Goal: Task Accomplishment & Management: Use online tool/utility

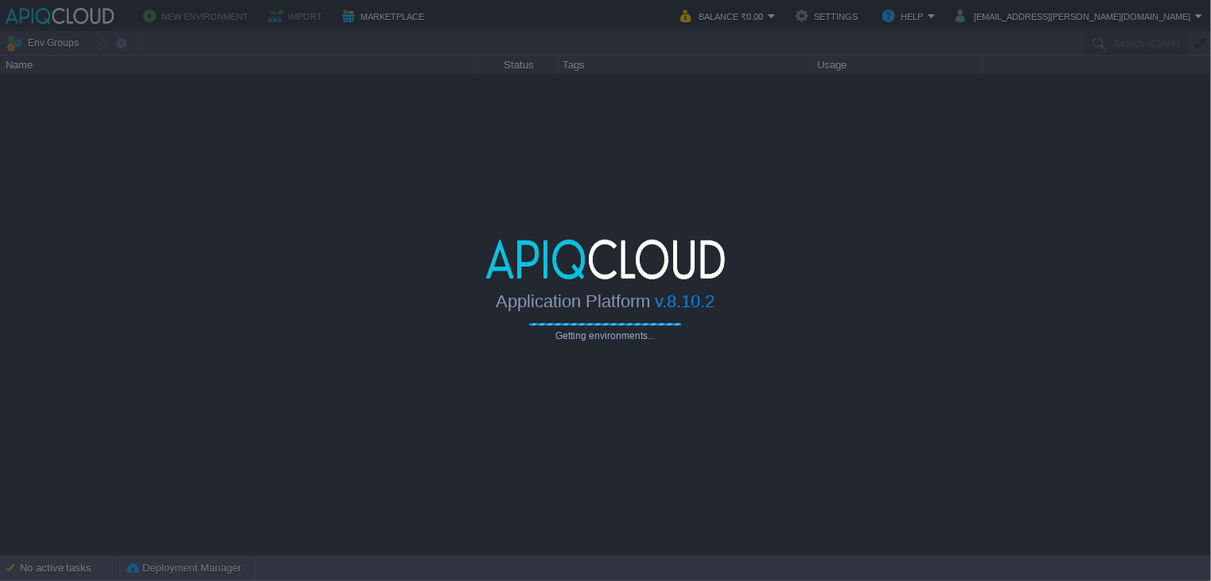
type input "Search (Ctrl+F)"
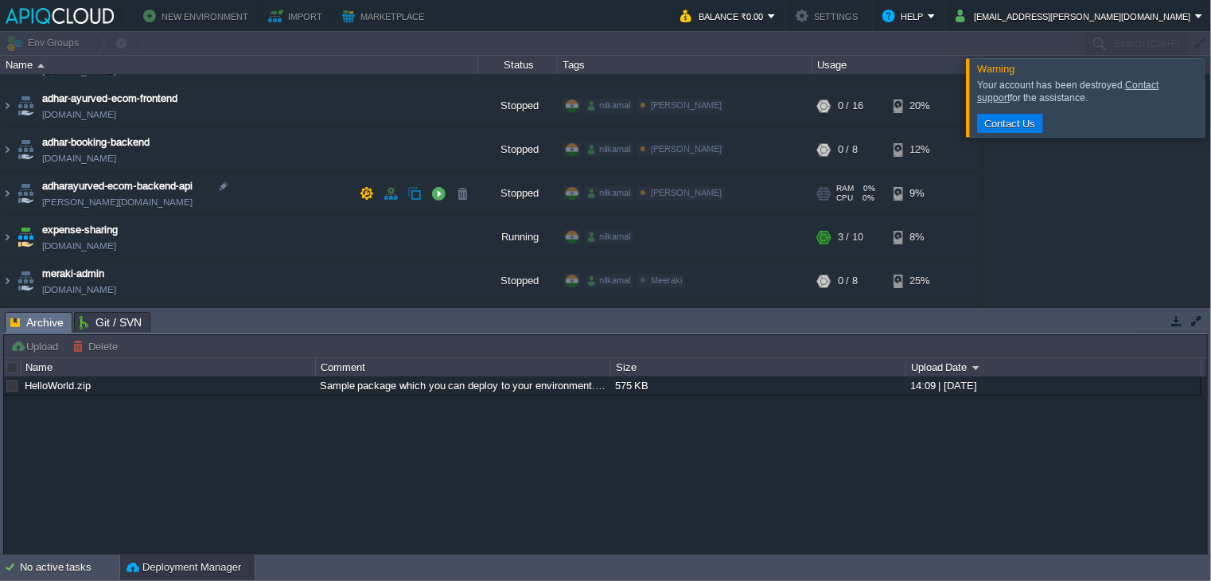
scroll to position [80, 0]
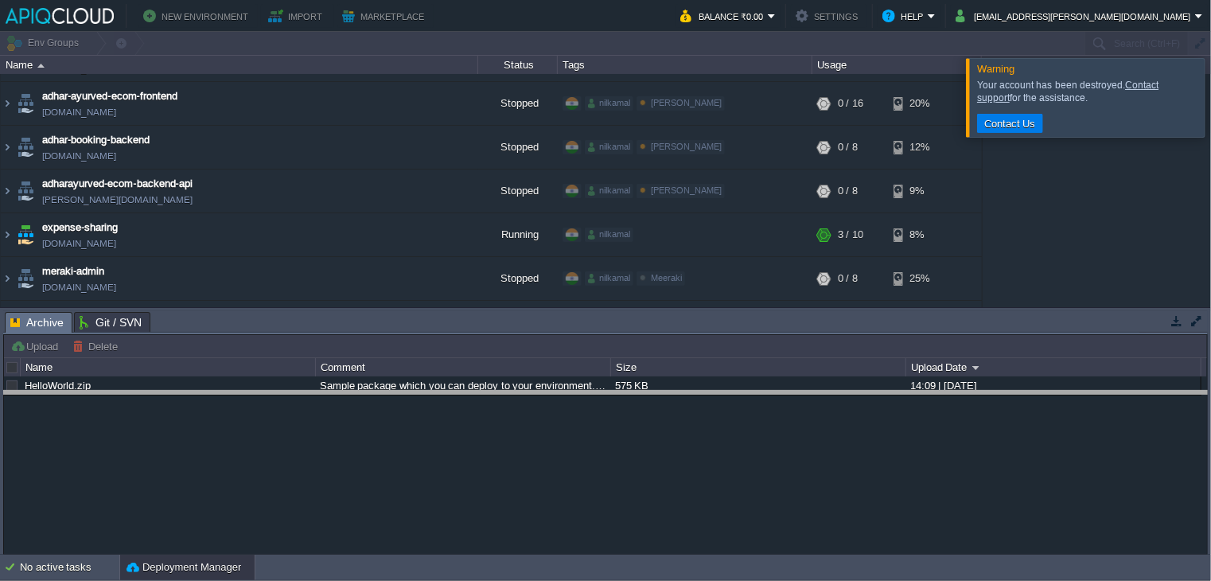
drag, startPoint x: 400, startPoint y: 333, endPoint x: 395, endPoint y: 419, distance: 86.1
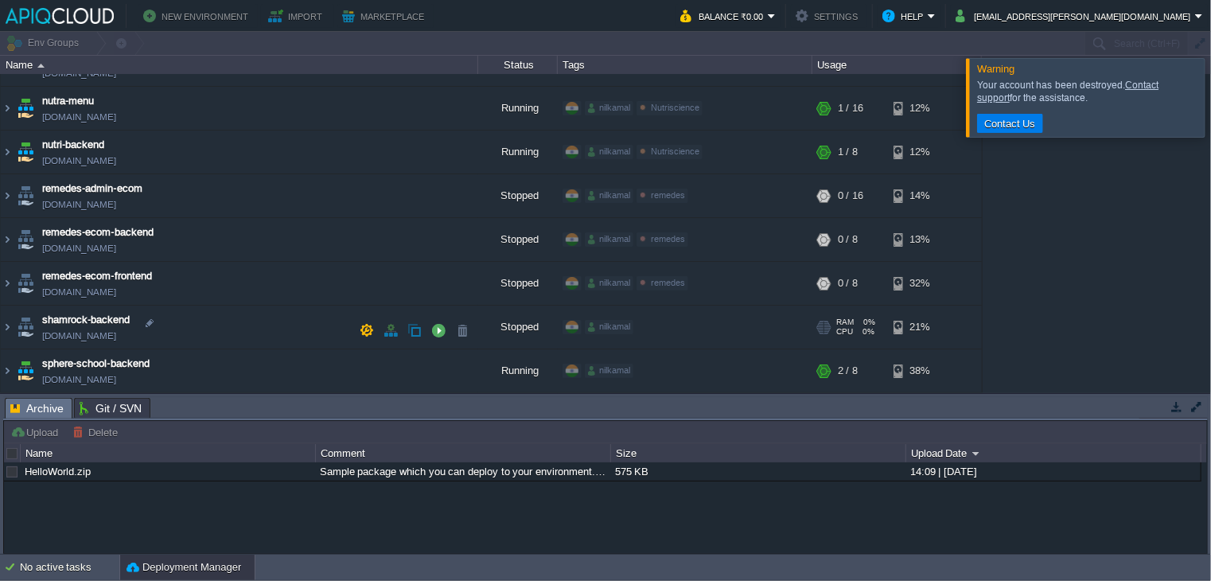
scroll to position [342, 0]
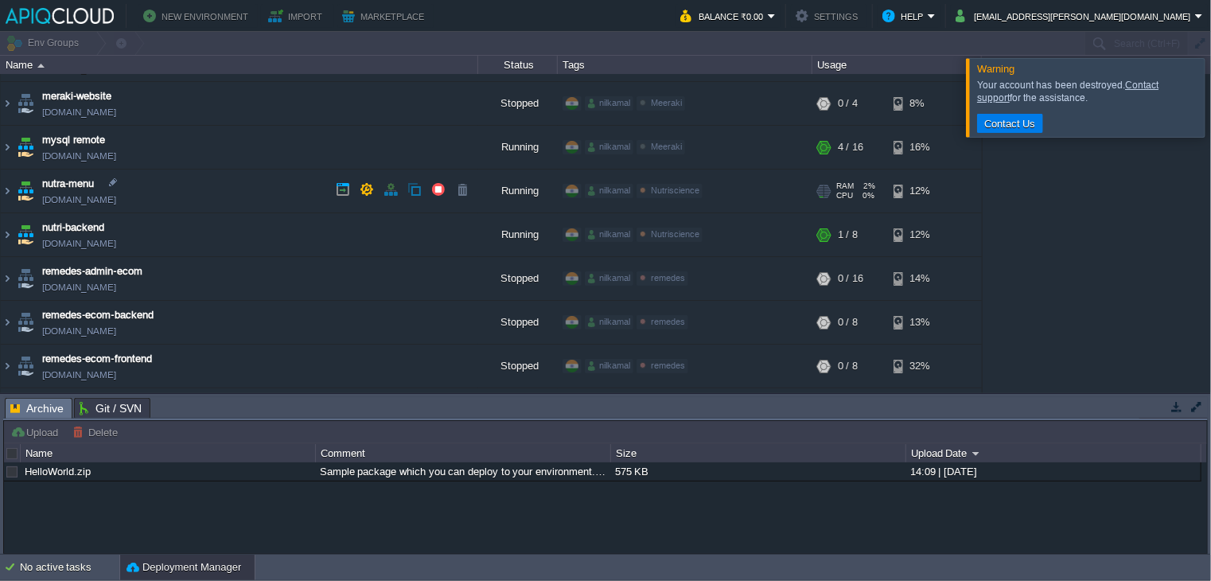
click at [109, 203] on link "[DOMAIN_NAME]" at bounding box center [79, 200] width 74 height 16
drag, startPoint x: 3, startPoint y: 189, endPoint x: 24, endPoint y: 200, distance: 23.5
click at [3, 187] on img at bounding box center [7, 190] width 13 height 43
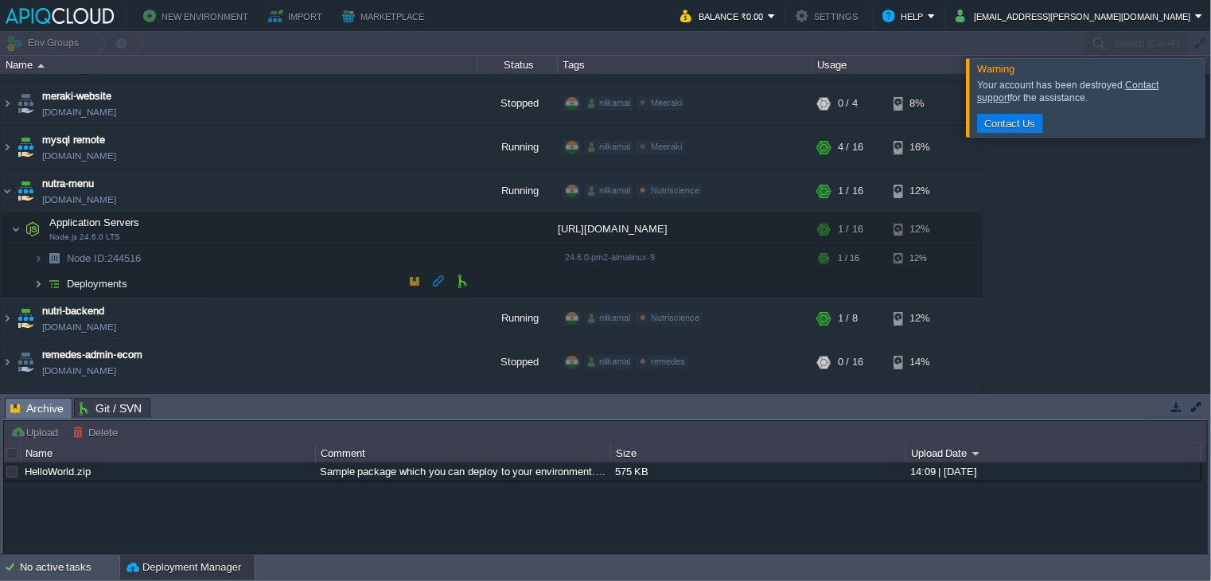
click at [37, 286] on img at bounding box center [38, 283] width 10 height 25
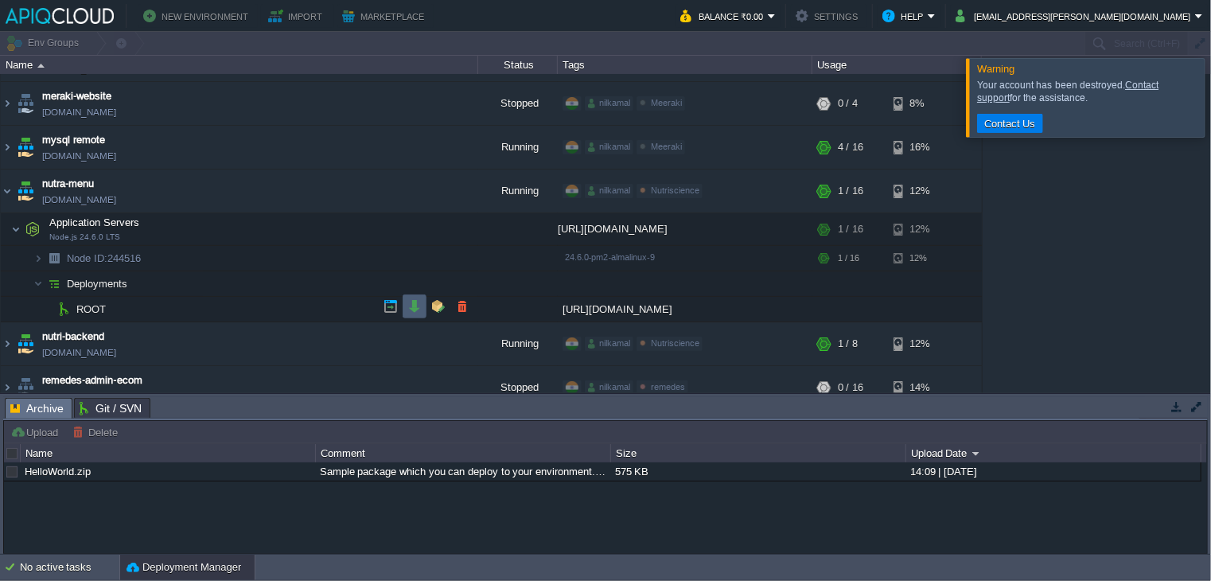
click at [419, 313] on td at bounding box center [415, 306] width 24 height 24
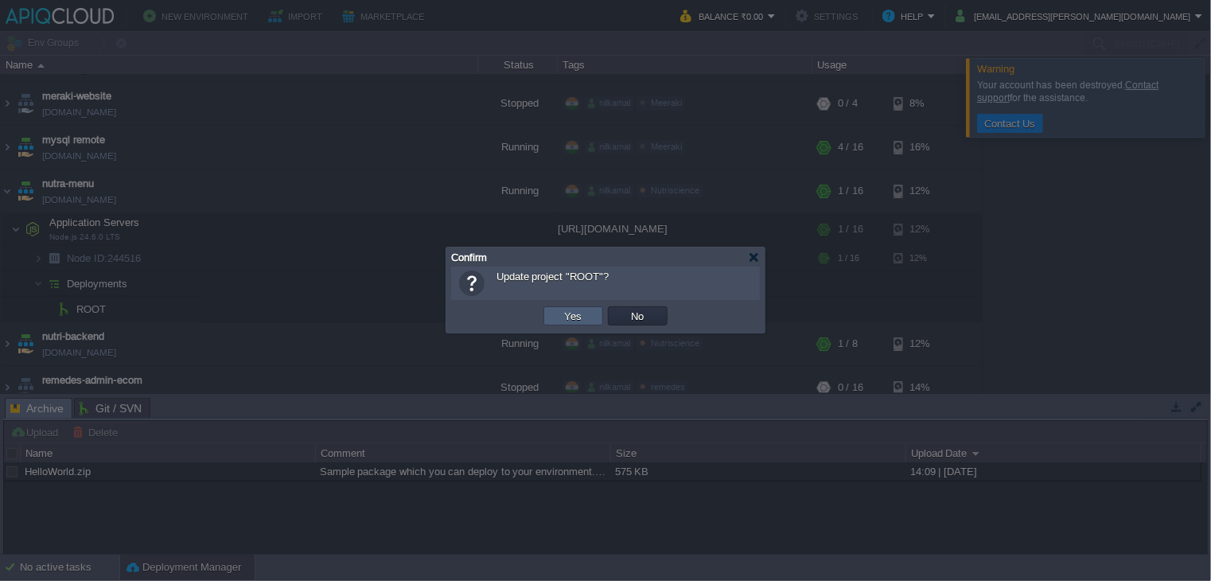
click at [577, 314] on button "Yes" at bounding box center [573, 316] width 27 height 14
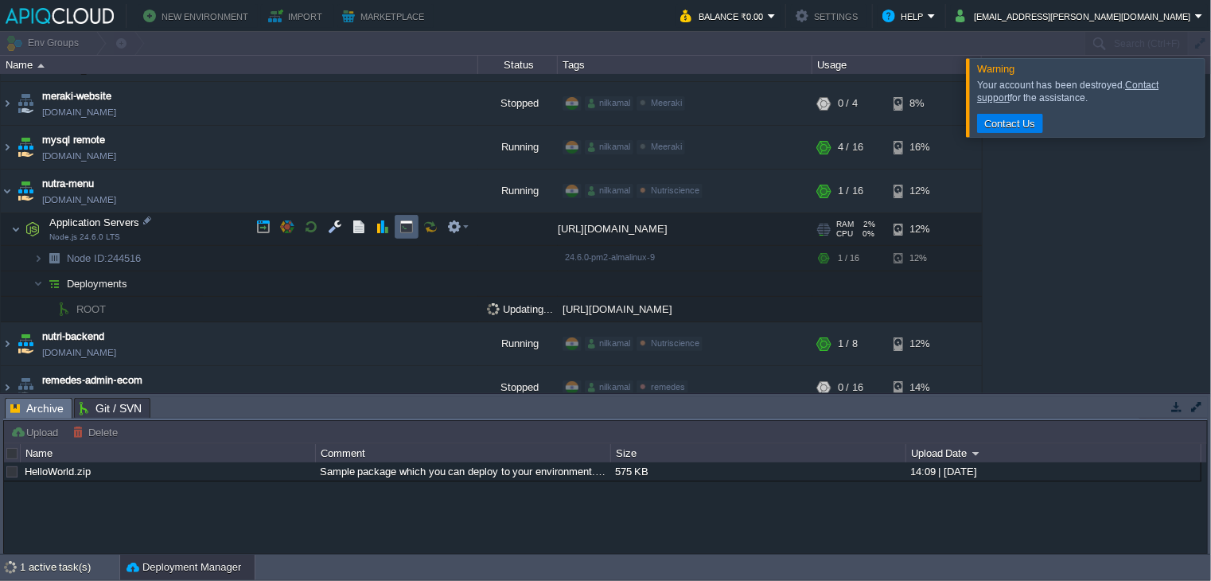
click at [412, 234] on td at bounding box center [407, 227] width 24 height 24
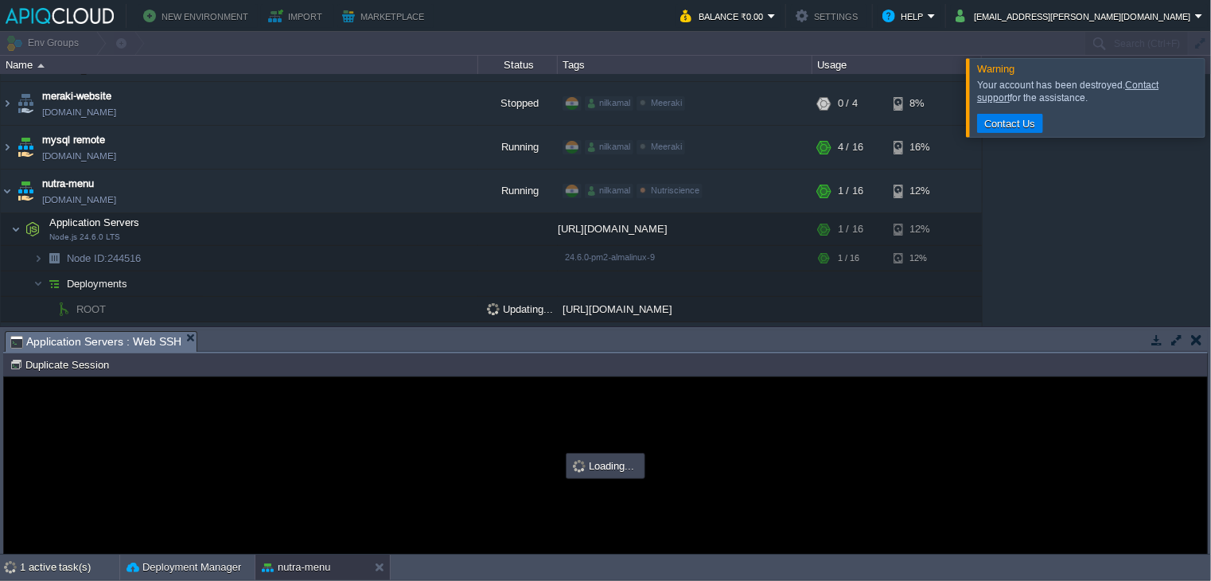
scroll to position [0, 0]
type input "#000000"
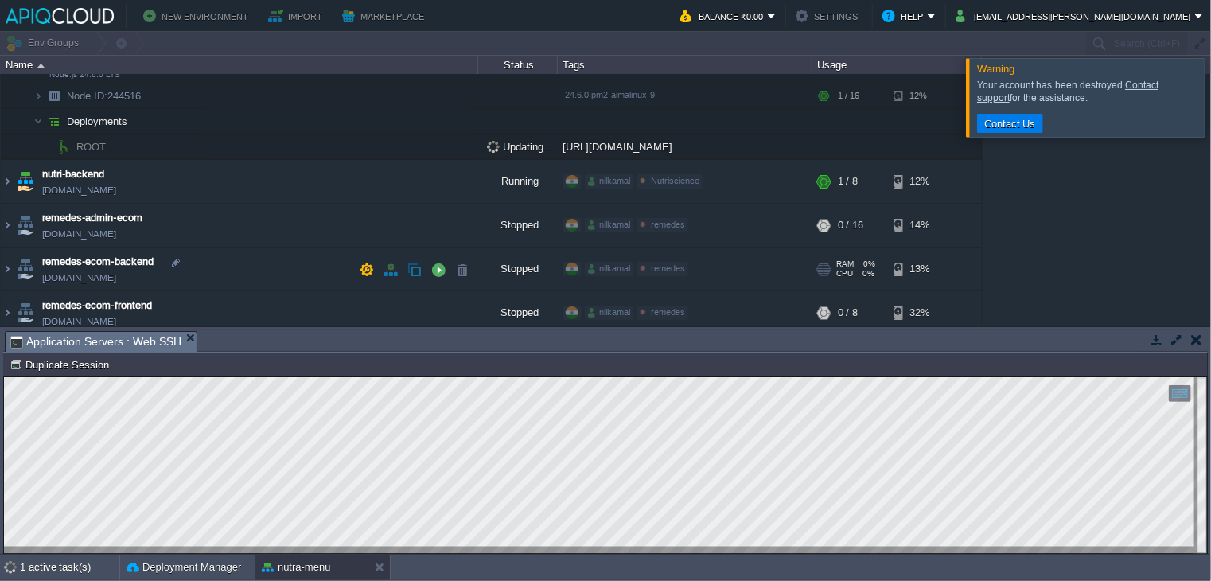
scroll to position [422, 0]
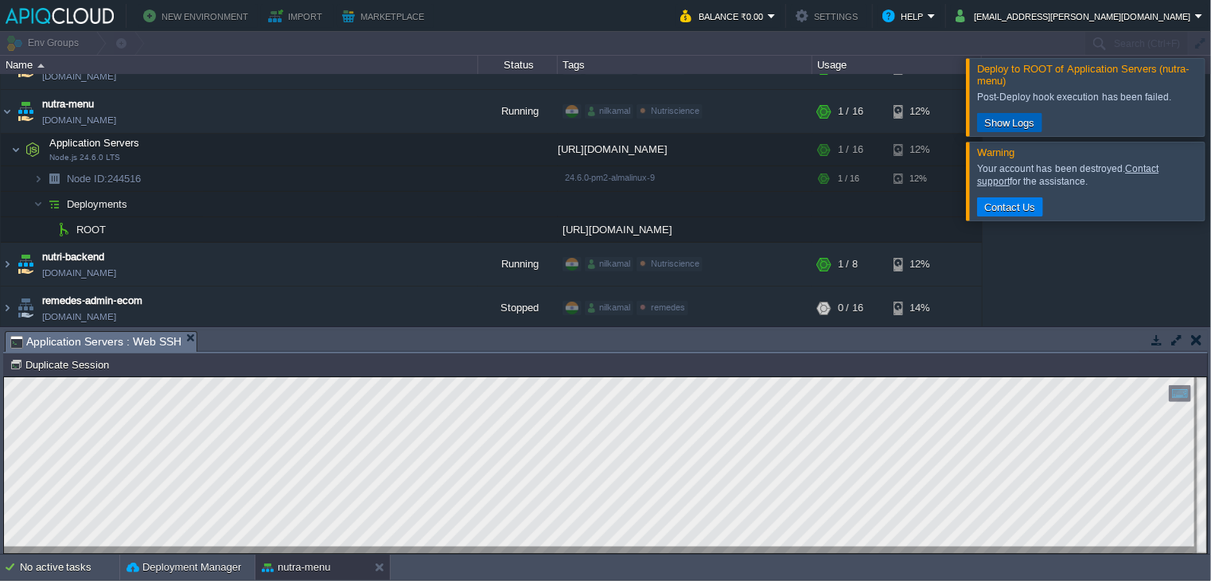
click at [1011, 118] on button "Show Logs" at bounding box center [1010, 122] width 60 height 14
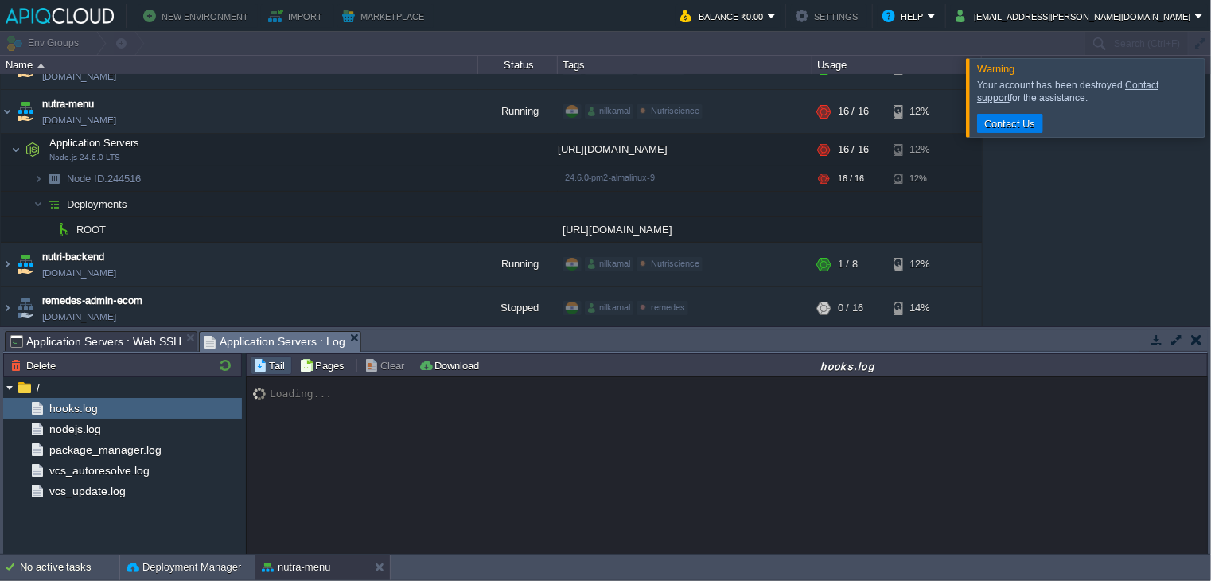
click at [119, 337] on span "Application Servers : Web SSH" at bounding box center [95, 341] width 171 height 19
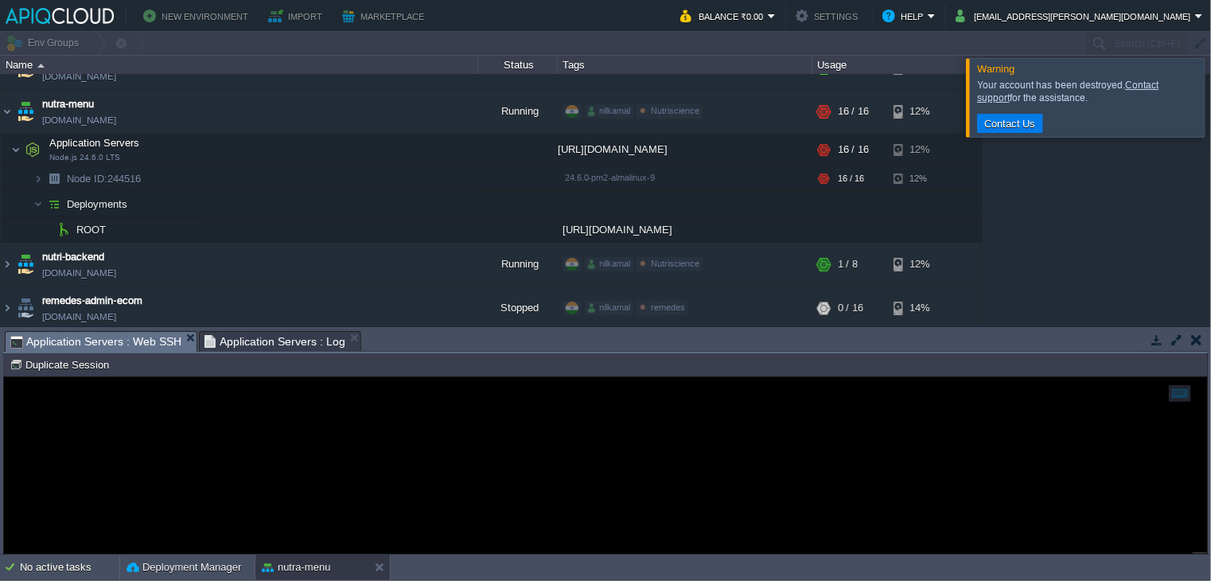
click at [265, 344] on span "Application Servers : Log" at bounding box center [276, 341] width 142 height 19
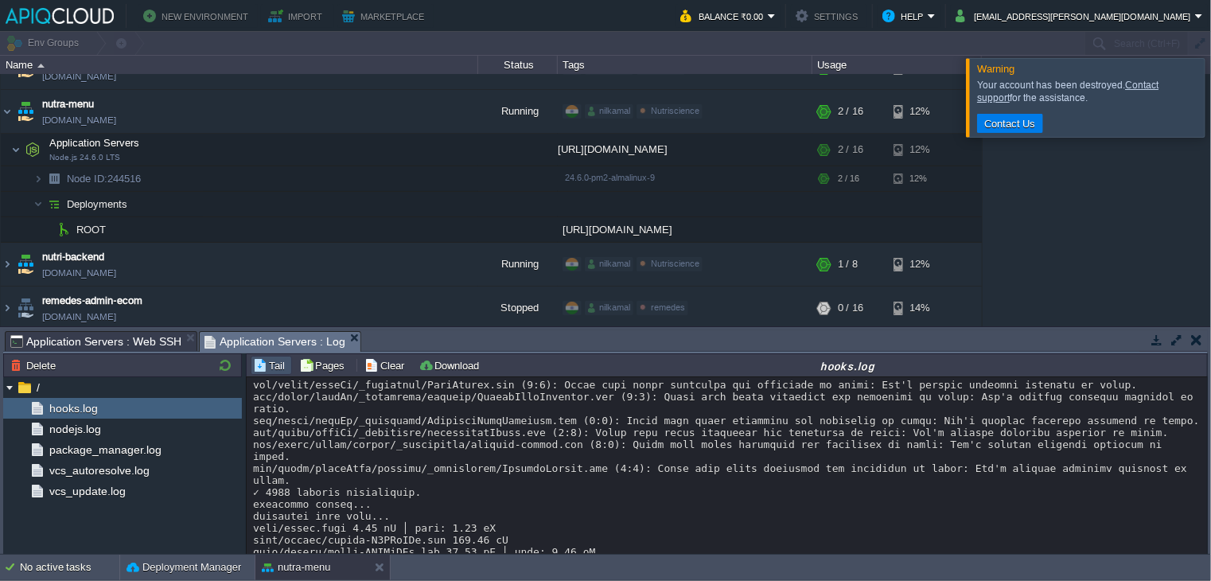
scroll to position [11985, 0]
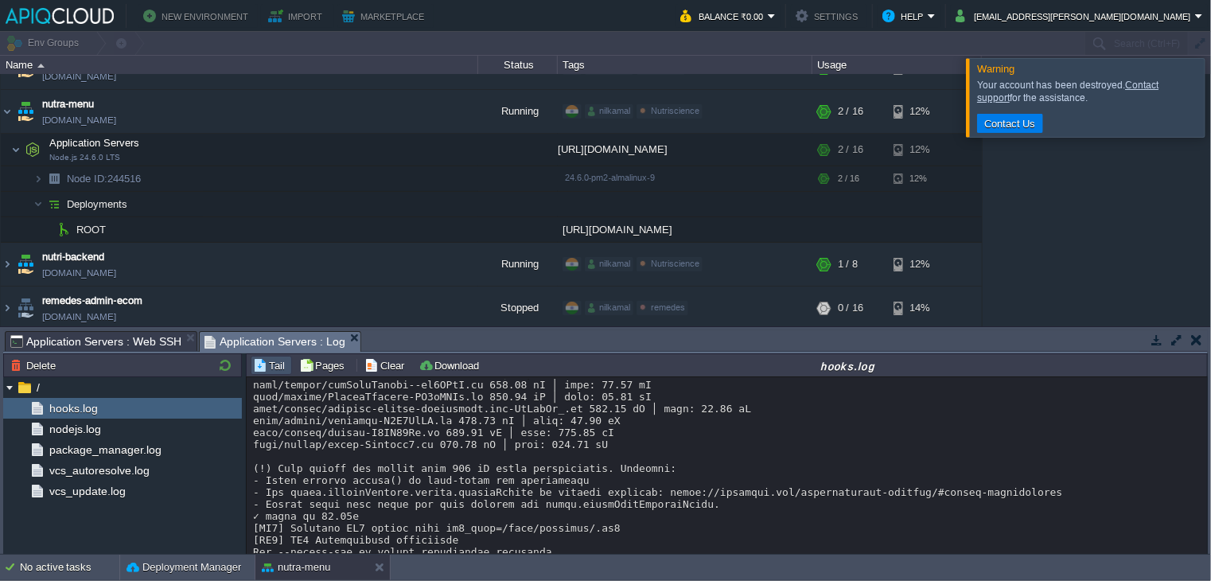
drag, startPoint x: 466, startPoint y: 513, endPoint x: 664, endPoint y: 509, distance: 198.2
copy div "Post-deploy hook execution failed"
